Goal: Obtain resource: Download file/media

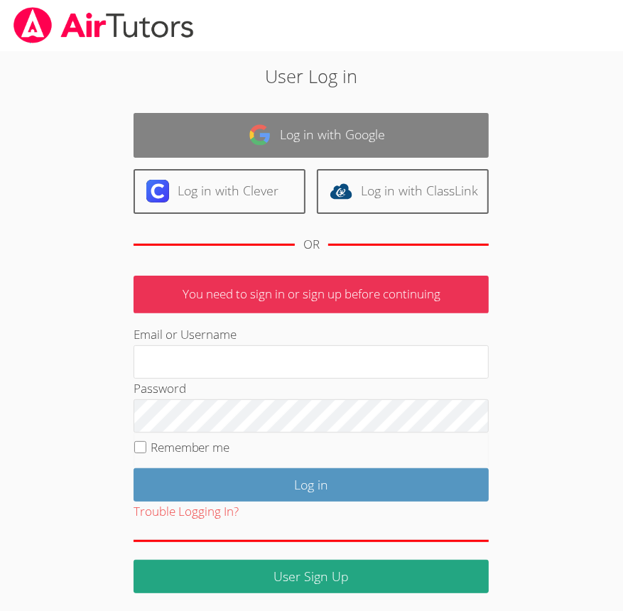
click at [311, 133] on link "Log in with Google" at bounding box center [311, 135] width 355 height 45
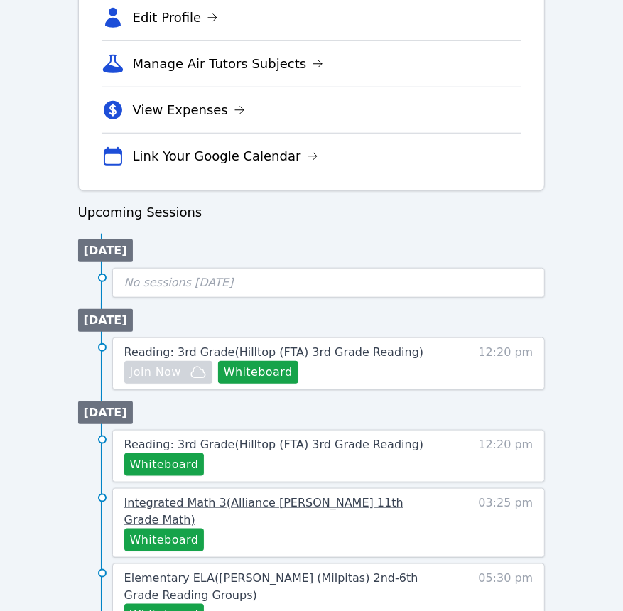
scroll to position [547, 0]
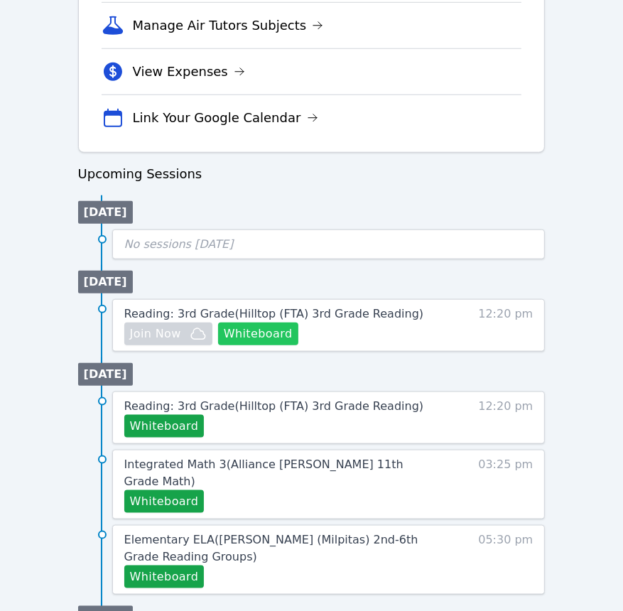
click at [260, 331] on button "Whiteboard" at bounding box center [258, 334] width 80 height 23
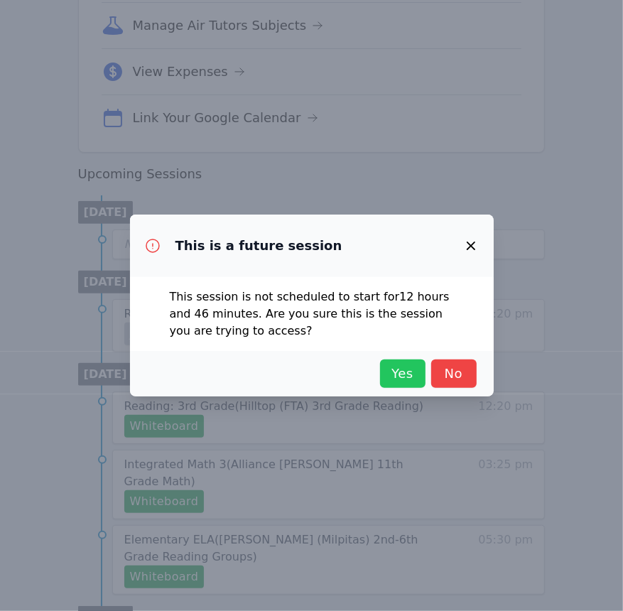
click at [416, 380] on span "Yes" at bounding box center [402, 374] width 31 height 20
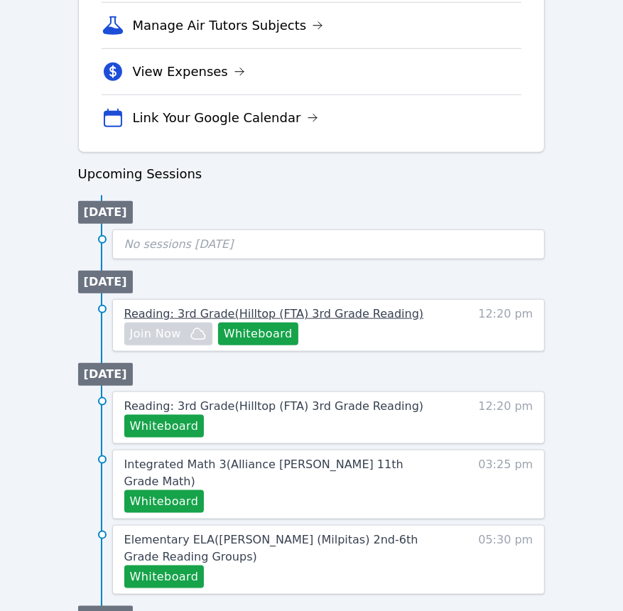
click at [190, 316] on span "Reading: 3rd Grade ( Hilltop (FTA) 3rd Grade Reading )" at bounding box center [274, 314] width 300 height 14
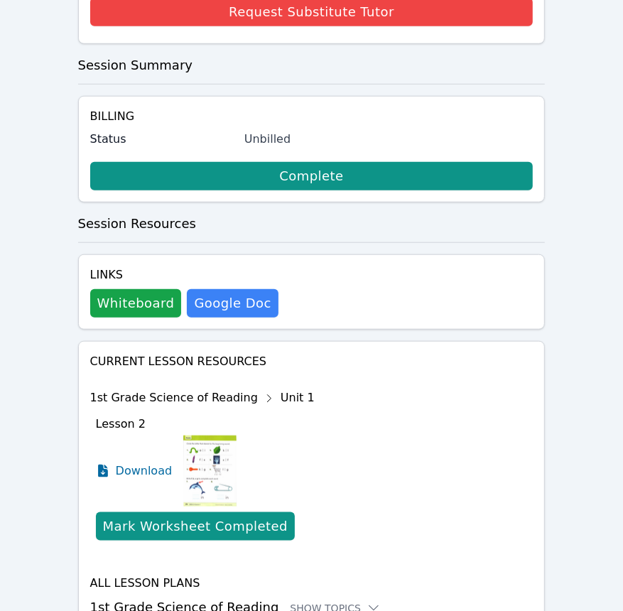
scroll to position [547, 0]
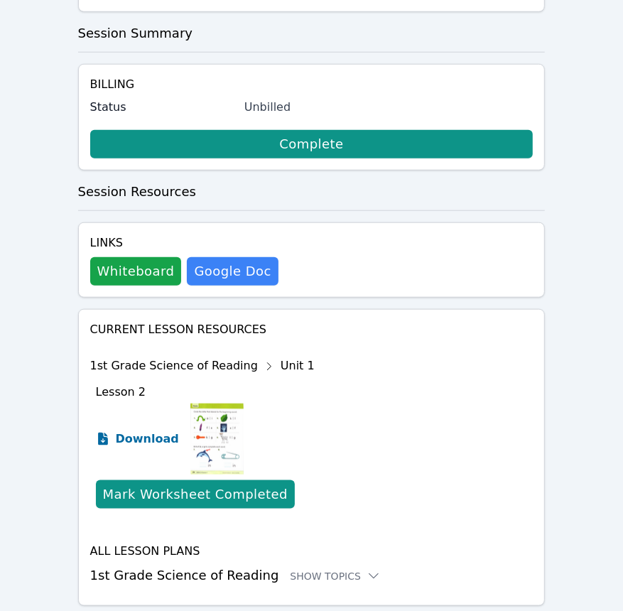
click at [163, 431] on span "Download" at bounding box center [147, 439] width 63 height 17
